Goal: Information Seeking & Learning: Learn about a topic

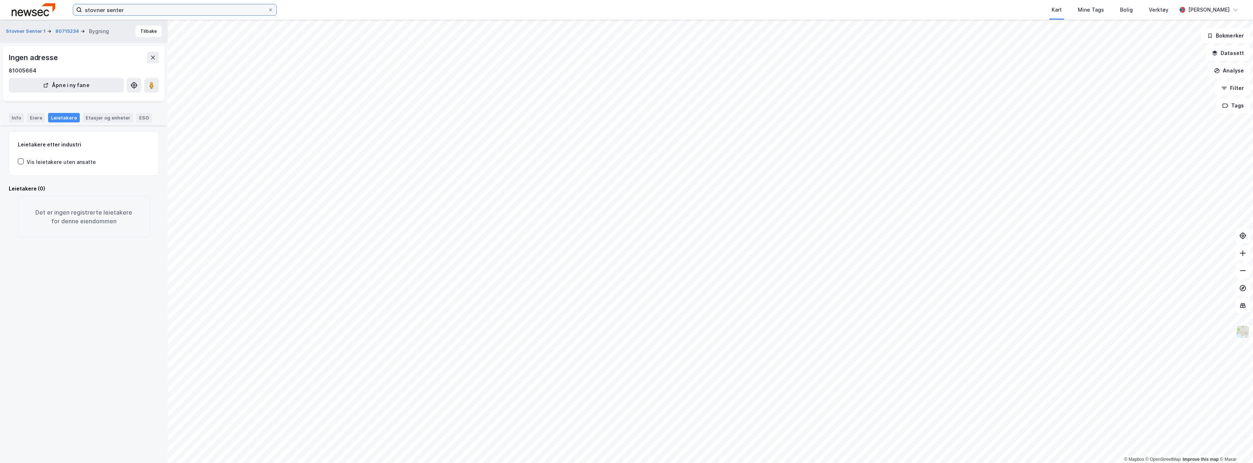
click at [97, 11] on input "stovner senter" at bounding box center [175, 9] width 186 height 11
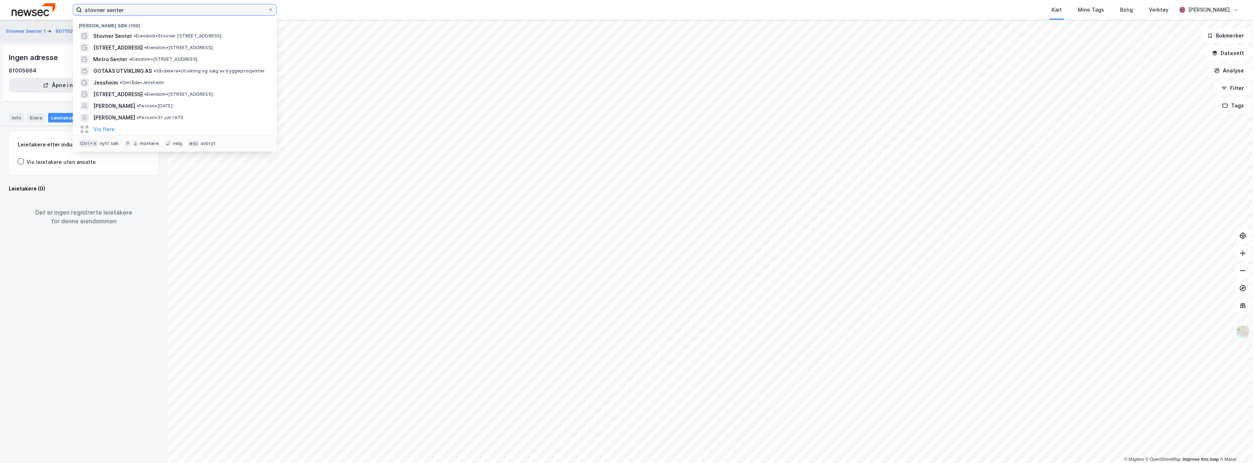
click at [97, 11] on input "stovner senter" at bounding box center [175, 9] width 186 height 11
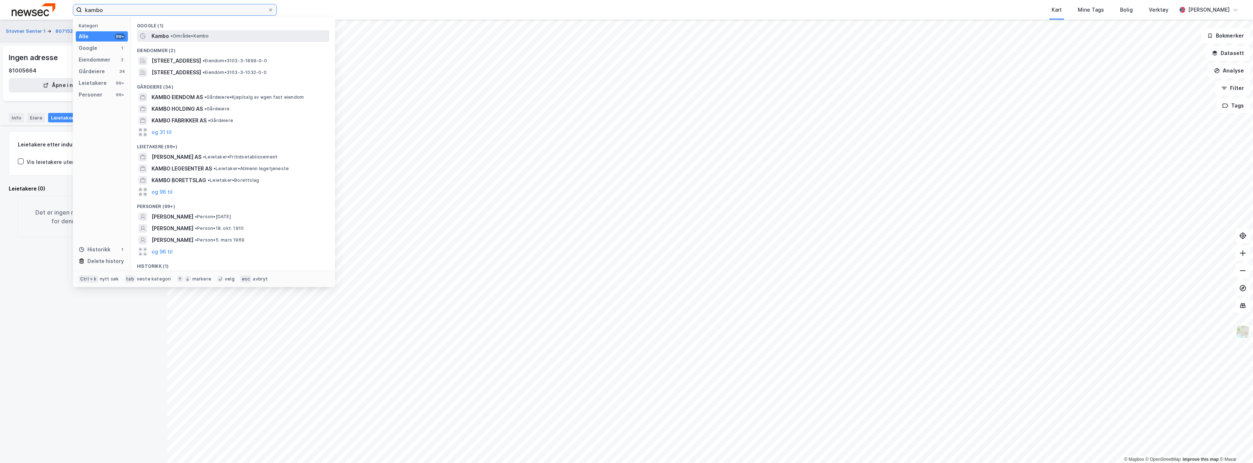
type input "kambo"
click at [180, 33] on span "• Område • [GEOGRAPHIC_DATA]" at bounding box center [189, 36] width 39 height 6
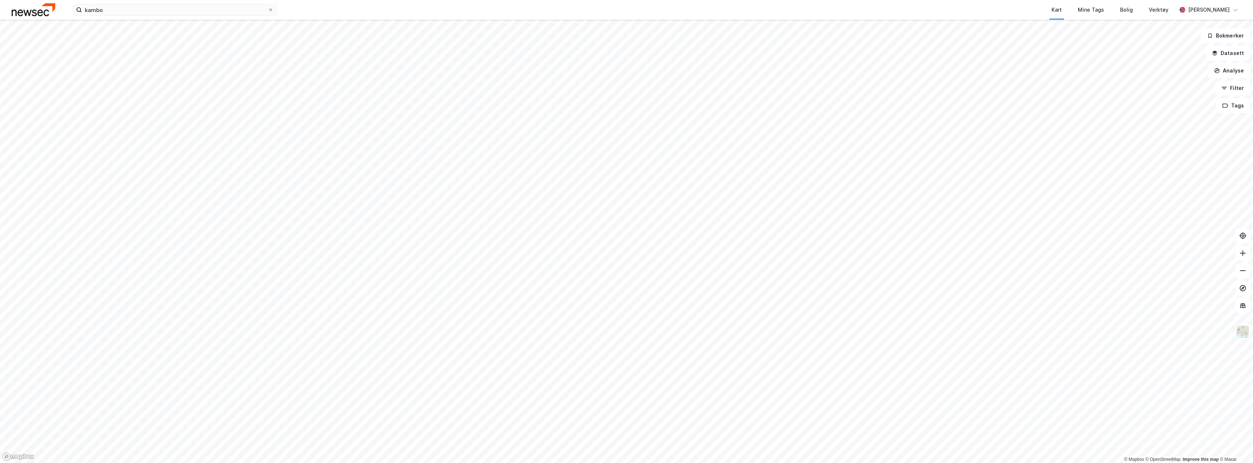
click at [524, 463] on html "kambo Kart Mine Tags Bolig Verktøy [PERSON_NAME] © Mapbox © OpenStreetMap Impro…" at bounding box center [626, 231] width 1253 height 463
click at [450, 463] on html "kambo Kart Mine Tags Bolig Verktøy [PERSON_NAME] © Mapbox © OpenStreetMap Impro…" at bounding box center [626, 231] width 1253 height 463
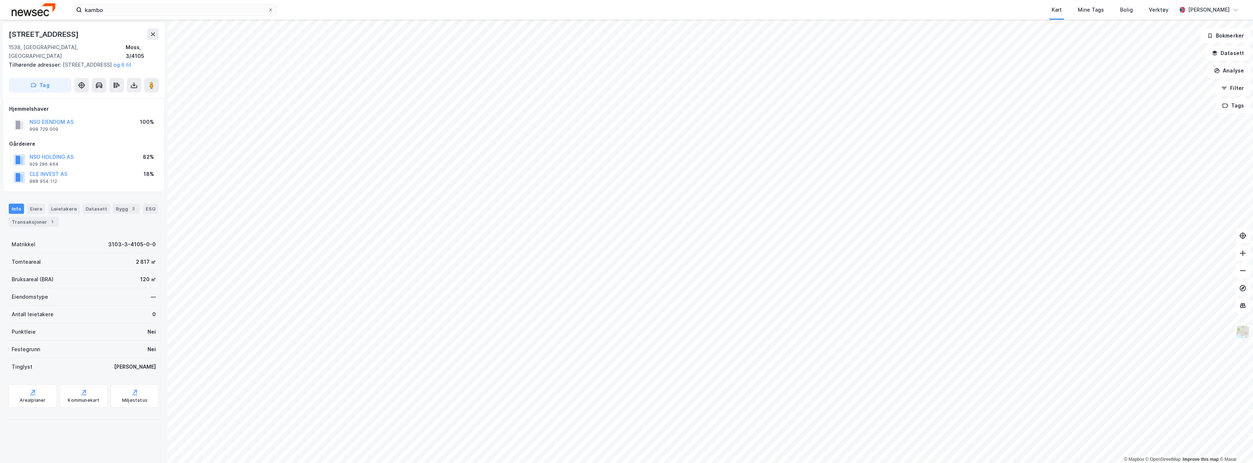
click at [1245, 334] on img at bounding box center [1243, 332] width 14 height 14
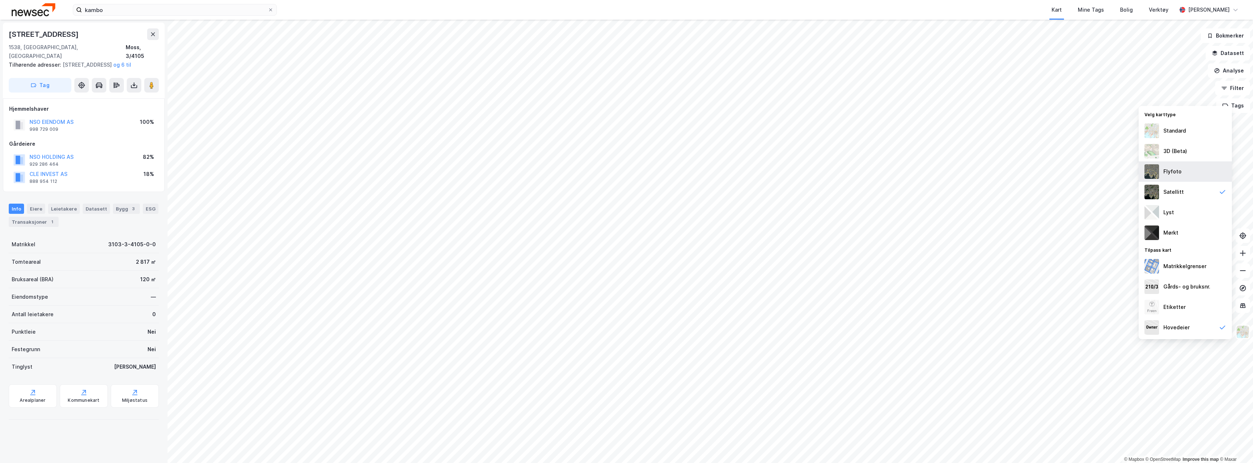
click at [1179, 173] on div "Flyfoto" at bounding box center [1173, 171] width 18 height 9
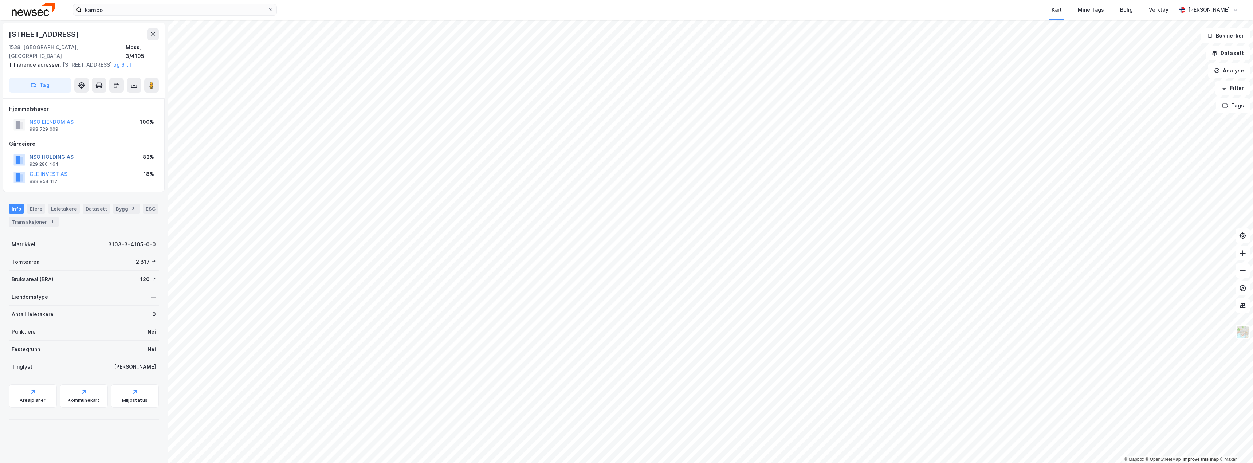
click at [0, 0] on button "NSO HOLDING AS" at bounding box center [0, 0] width 0 height 0
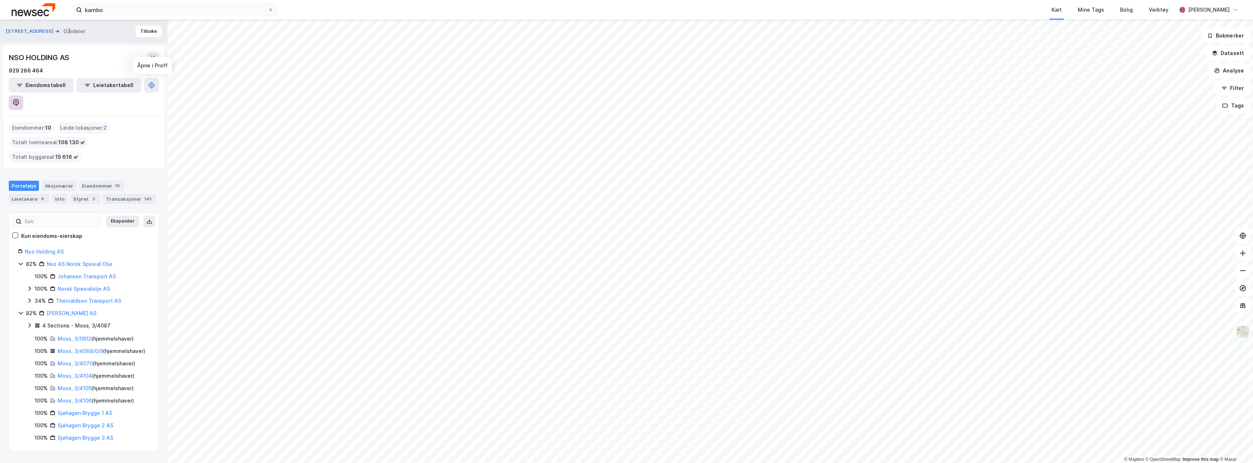
click at [20, 99] on icon at bounding box center [15, 102] width 7 height 7
